Goal: Information Seeking & Learning: Learn about a topic

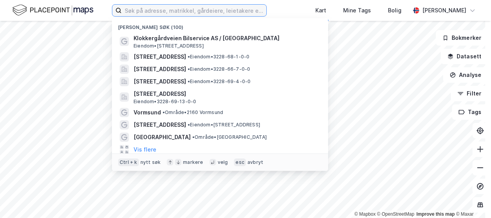
click at [165, 10] on input at bounding box center [194, 11] width 145 height 12
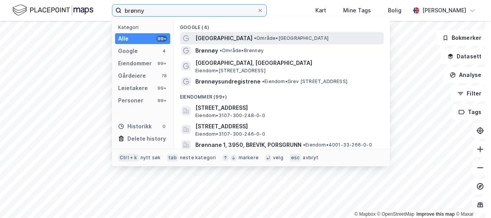
type input "brønny"
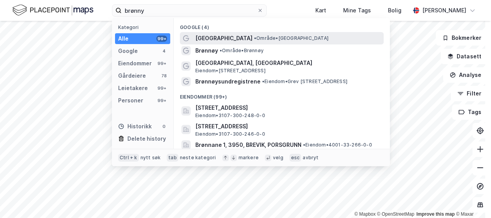
click at [214, 39] on span "Brønnøysund" at bounding box center [223, 38] width 57 height 9
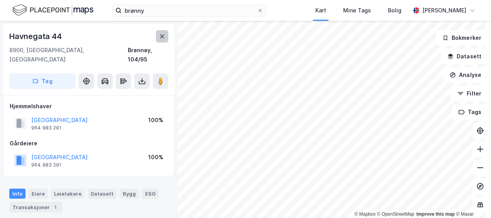
click at [161, 38] on icon at bounding box center [162, 36] width 6 height 6
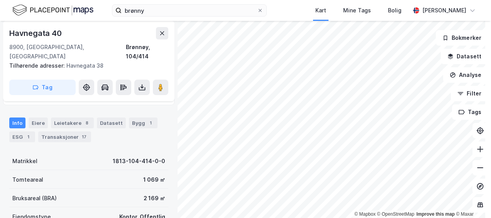
scroll to position [79, 0]
